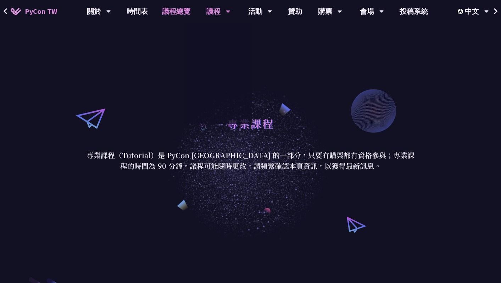
click at [180, 11] on link "議程總覽" at bounding box center [176, 11] width 43 height 23
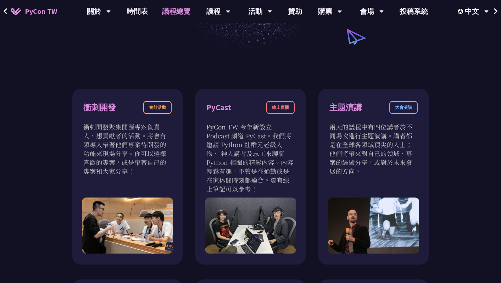
scroll to position [240, 0]
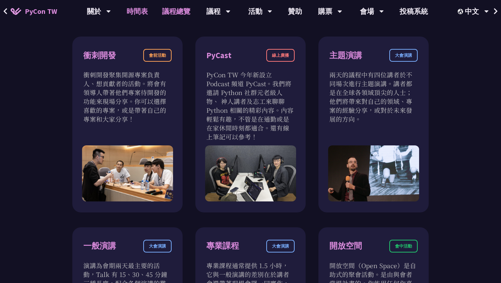
click at [137, 14] on link "時間表" at bounding box center [137, 11] width 35 height 23
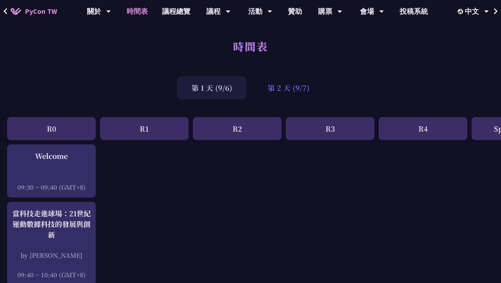
click at [299, 96] on div "第 2 天 (9/7)" at bounding box center [289, 87] width 70 height 23
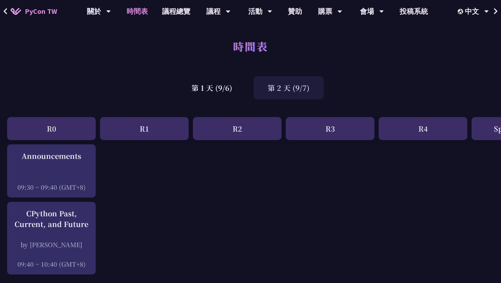
click at [299, 96] on div "第 2 天 (9/7)" at bounding box center [289, 87] width 70 height 23
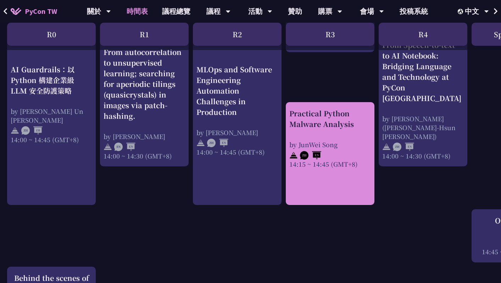
click at [343, 108] on div "Practical Python Malware Analysis" at bounding box center [330, 118] width 82 height 21
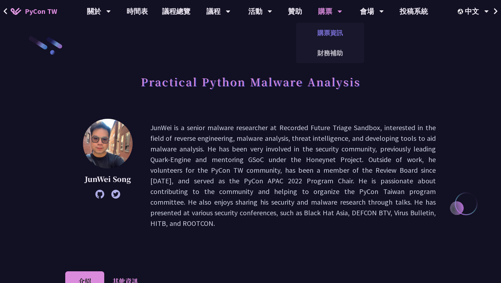
click at [333, 32] on link "購票資訊" at bounding box center [330, 32] width 68 height 17
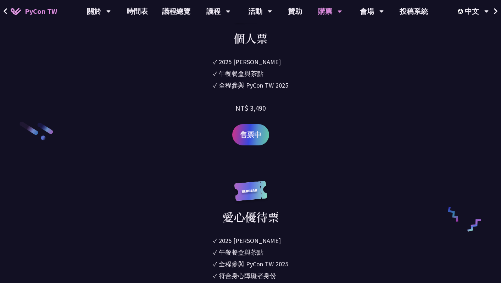
scroll to position [1027, 0]
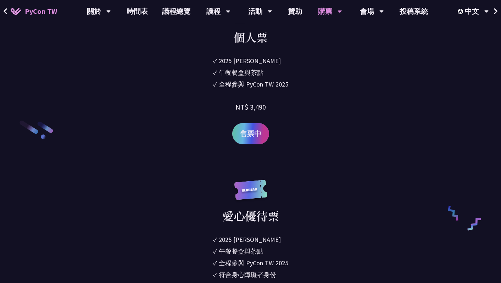
click at [260, 131] on span "售票中" at bounding box center [250, 133] width 21 height 11
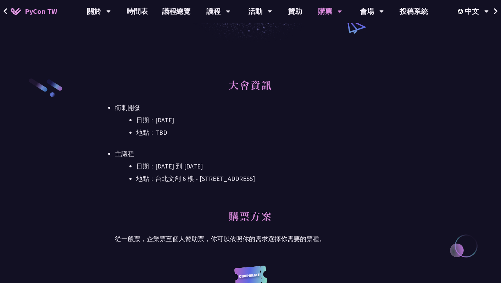
scroll to position [0, 0]
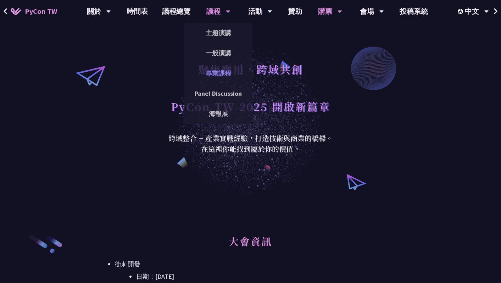
click at [228, 74] on link "專業課程" at bounding box center [218, 73] width 68 height 17
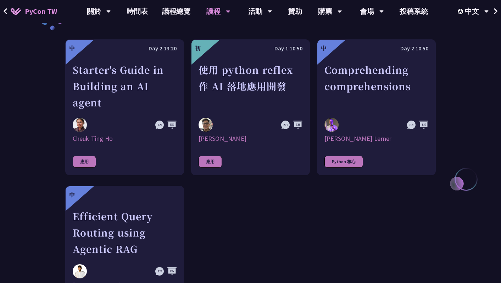
scroll to position [272, 0]
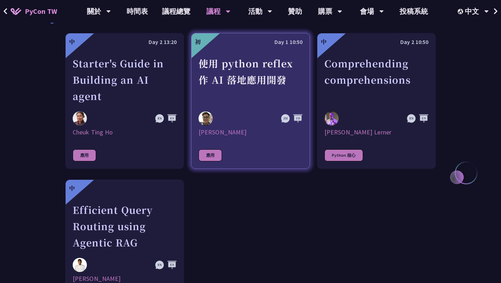
click at [265, 96] on div "使用 python reflex 作 AI 落地應用開發" at bounding box center [251, 79] width 104 height 49
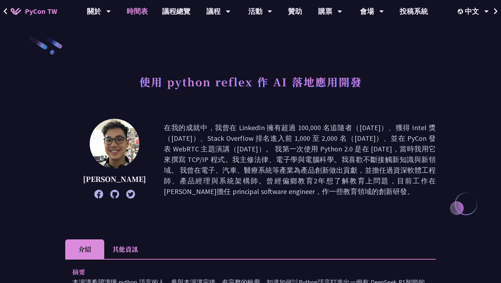
click at [138, 11] on link "時間表" at bounding box center [137, 11] width 35 height 23
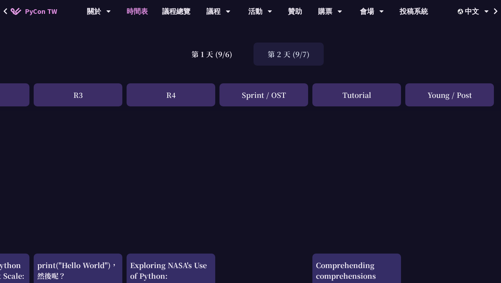
scroll to position [0, 252]
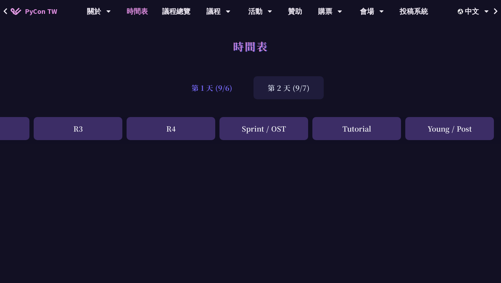
click at [218, 92] on div "第 1 天 (9/6)" at bounding box center [211, 87] width 69 height 23
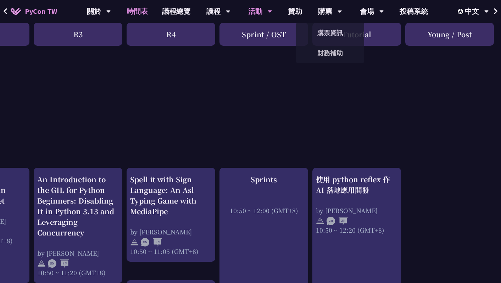
scroll to position [108, 252]
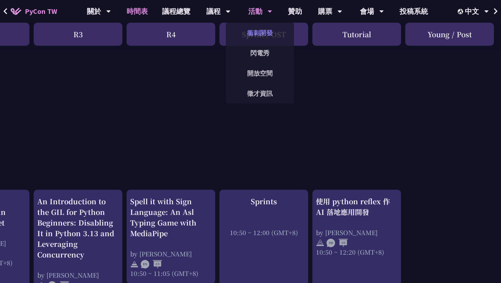
click at [266, 34] on link "衝刺開發" at bounding box center [260, 32] width 68 height 17
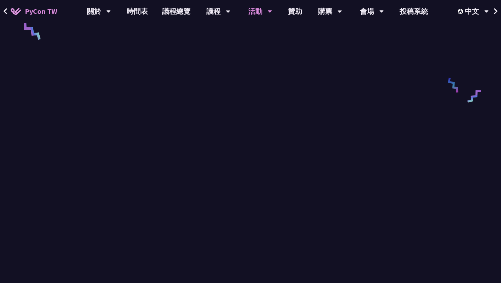
scroll to position [371, 0]
